Goal: Register for event/course

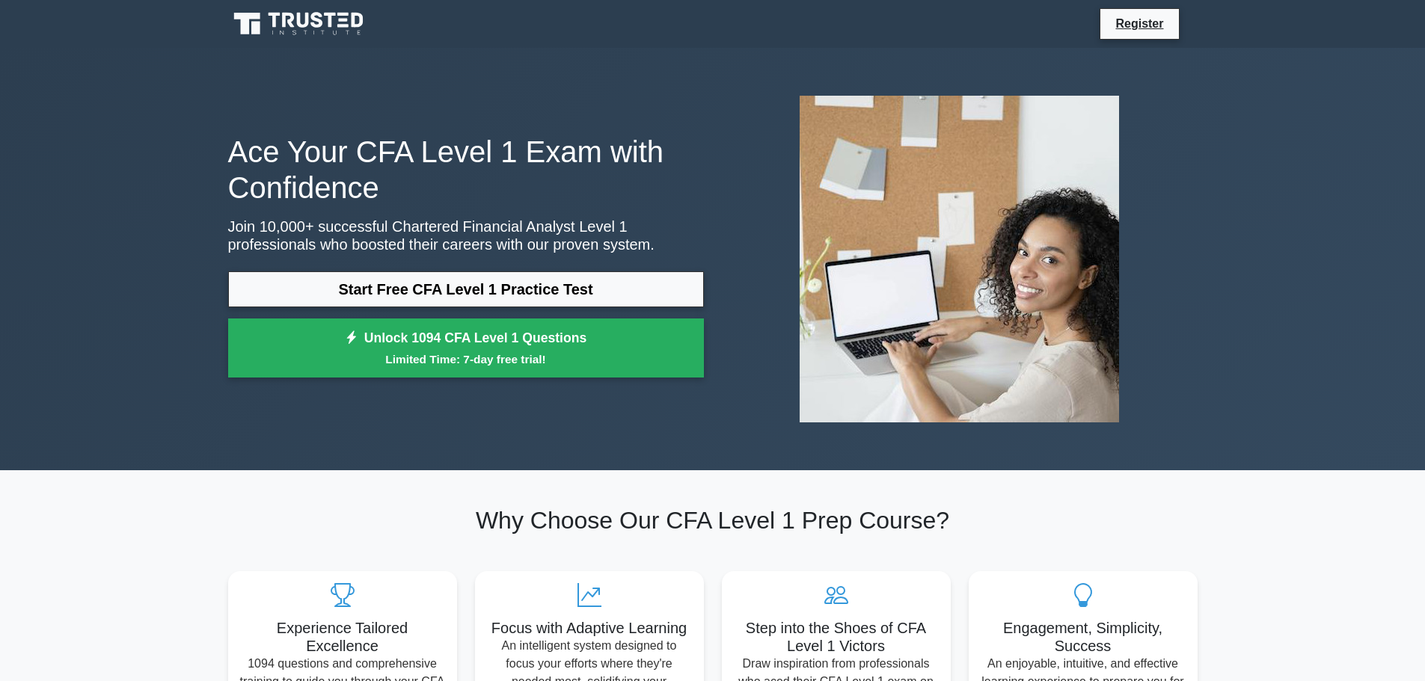
click at [533, 296] on link "Start Free CFA Level 1 Practice Test" at bounding box center [466, 289] width 476 height 36
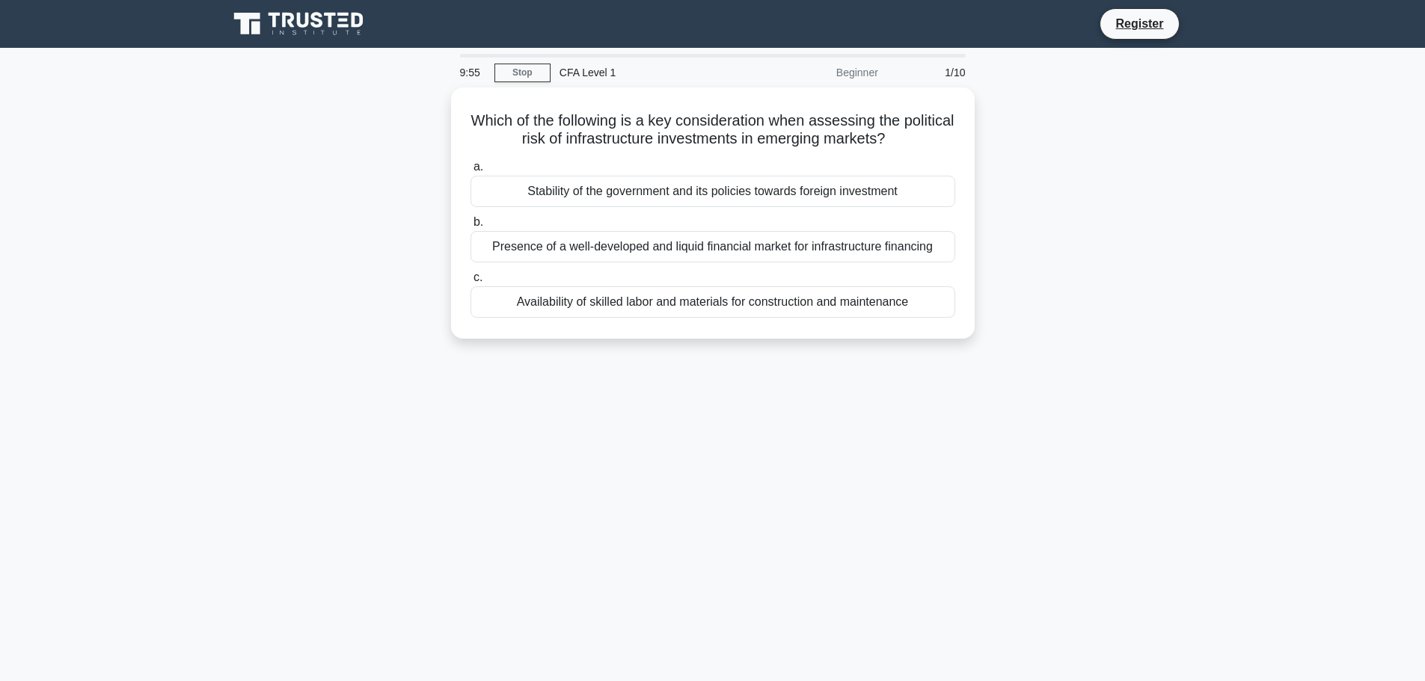
click at [862, 62] on div "Beginner" at bounding box center [821, 73] width 131 height 30
click at [697, 200] on div "Stability of the government and its policies towards foreign investment" at bounding box center [712, 191] width 485 height 31
click at [470, 172] on input "a. Stability of the government and its policies towards foreign investment" at bounding box center [470, 167] width 0 height 10
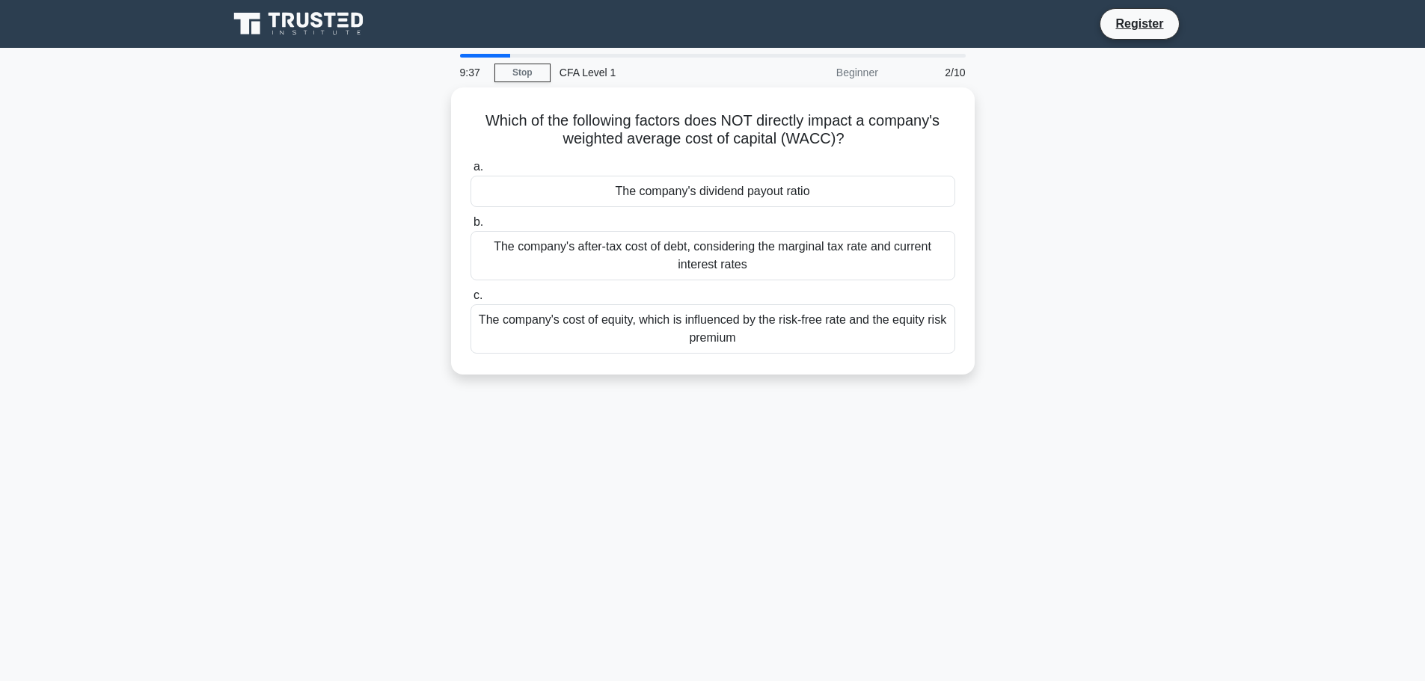
click at [733, 198] on div "The company's dividend payout ratio" at bounding box center [712, 191] width 485 height 31
click at [470, 172] on input "a. The company's dividend payout ratio" at bounding box center [470, 167] width 0 height 10
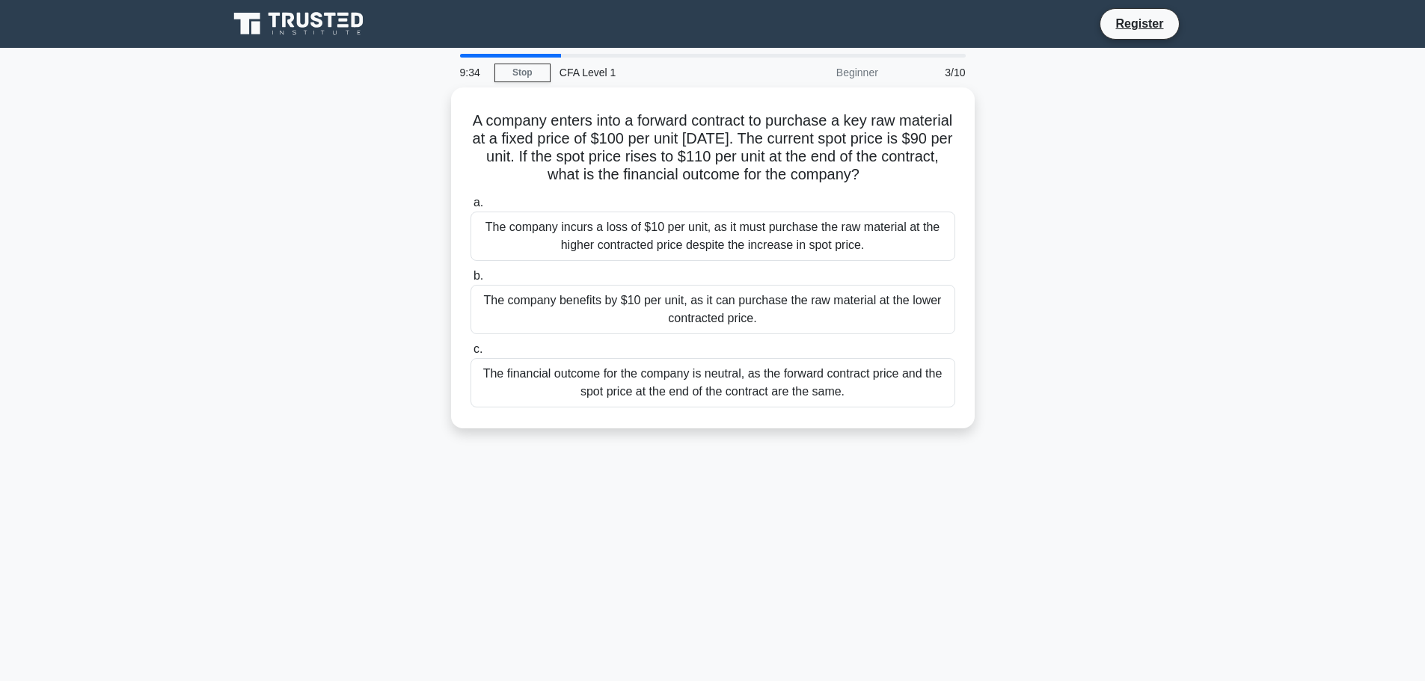
click at [520, 75] on link "Stop" at bounding box center [522, 73] width 56 height 19
